Goal: Check status: Check status

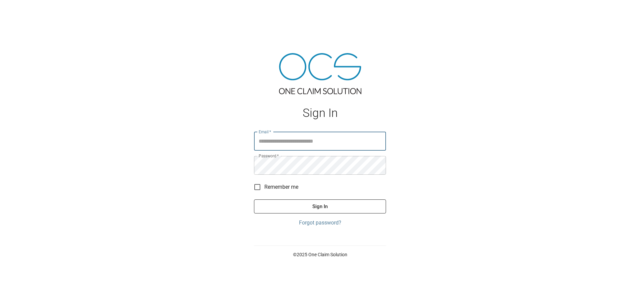
click at [280, 141] on input "Email   *" at bounding box center [320, 141] width 132 height 19
type input "**********"
click at [325, 208] on button "Sign In" at bounding box center [320, 206] width 132 height 14
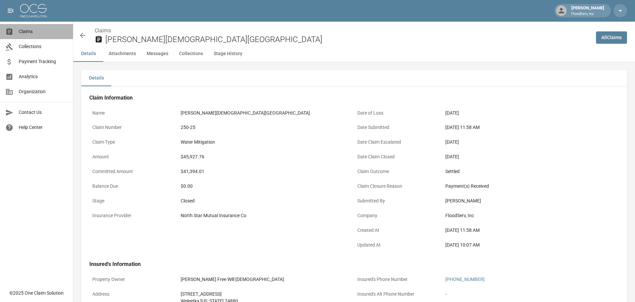
click at [25, 31] on span "Claims" at bounding box center [43, 31] width 49 height 7
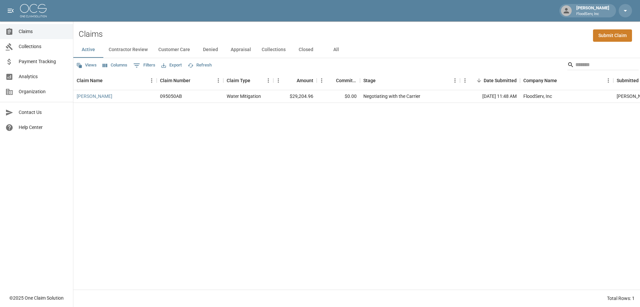
click at [130, 49] on button "Contractor Review" at bounding box center [128, 50] width 50 height 16
click at [172, 50] on button "Customer Care" at bounding box center [174, 50] width 42 height 16
click at [210, 50] on button "Denied" at bounding box center [210, 50] width 30 height 16
click at [244, 49] on button "Appraisal" at bounding box center [241, 50] width 31 height 16
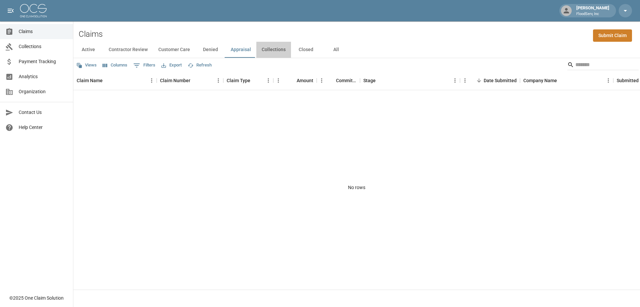
click at [278, 51] on button "Collections" at bounding box center [274, 50] width 35 height 16
click at [304, 49] on button "Closed" at bounding box center [306, 50] width 30 height 16
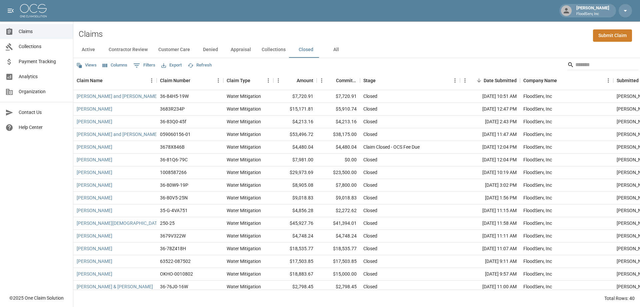
click at [88, 51] on button "Active" at bounding box center [88, 50] width 30 height 16
